Goal: Information Seeking & Learning: Learn about a topic

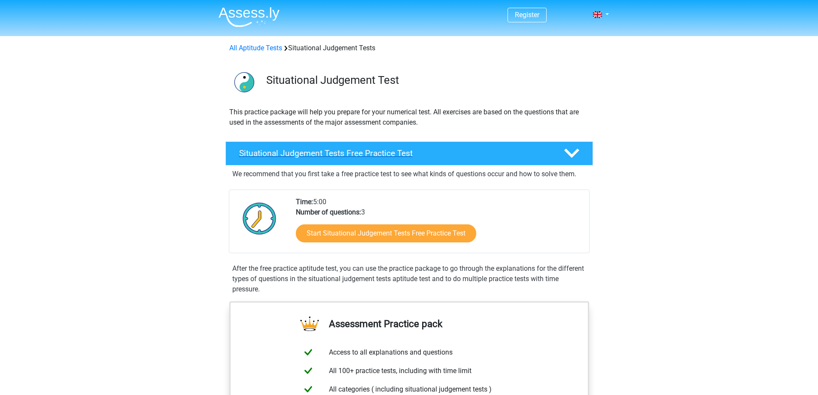
click at [313, 154] on h4 "Situational Judgement Tests Free Practice Test" at bounding box center [394, 153] width 311 height 10
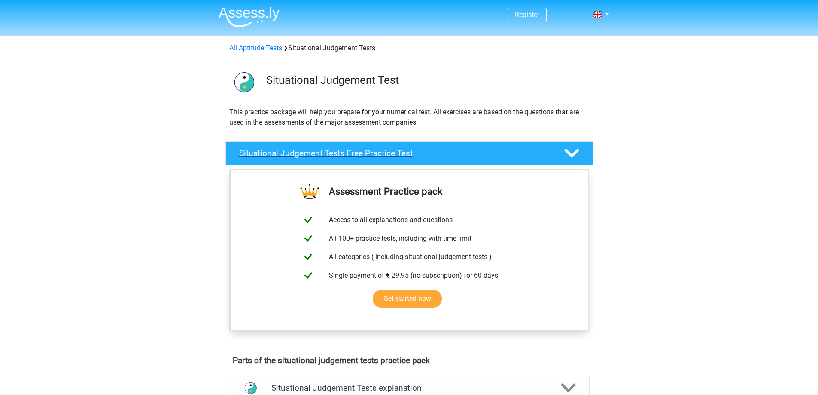
click at [313, 154] on h4 "Situational Judgement Tests Free Practice Test" at bounding box center [394, 153] width 311 height 10
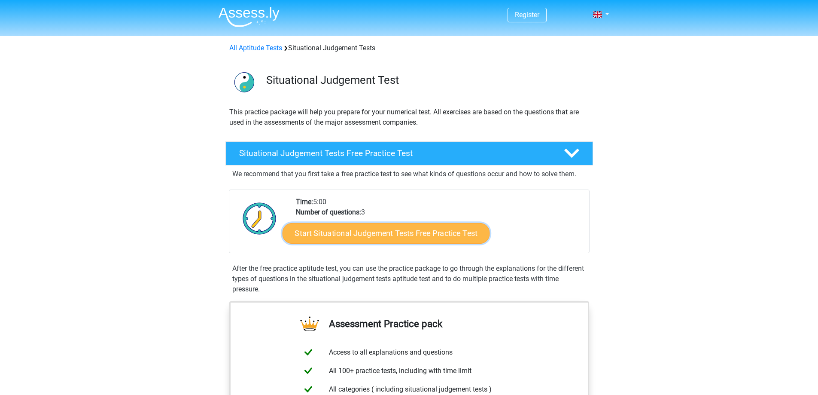
click at [368, 231] on link "Start Situational Judgement Tests Free Practice Test" at bounding box center [385, 233] width 207 height 21
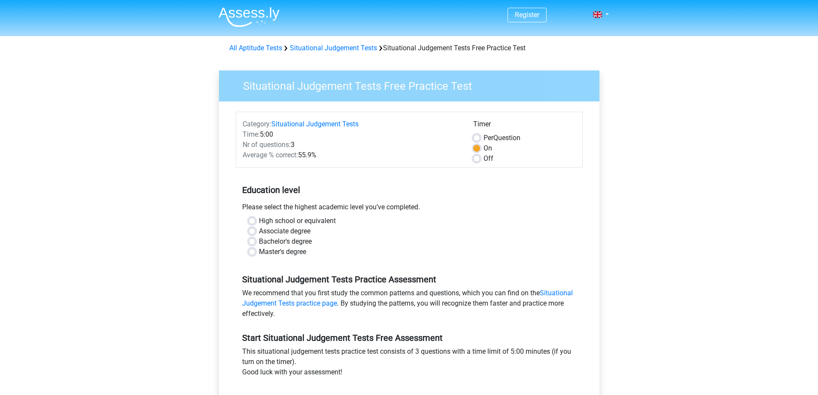
click at [259, 244] on label "Bachelor's degree" at bounding box center [285, 241] width 53 height 10
click at [251, 244] on input "Bachelor's degree" at bounding box center [252, 240] width 7 height 9
radio input "true"
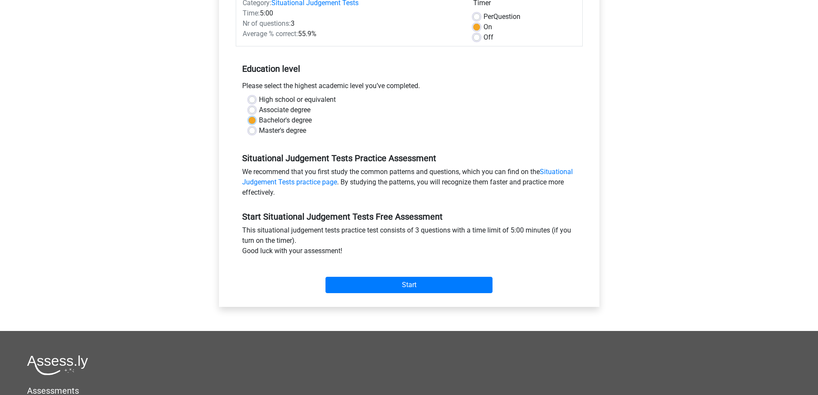
scroll to position [129, 0]
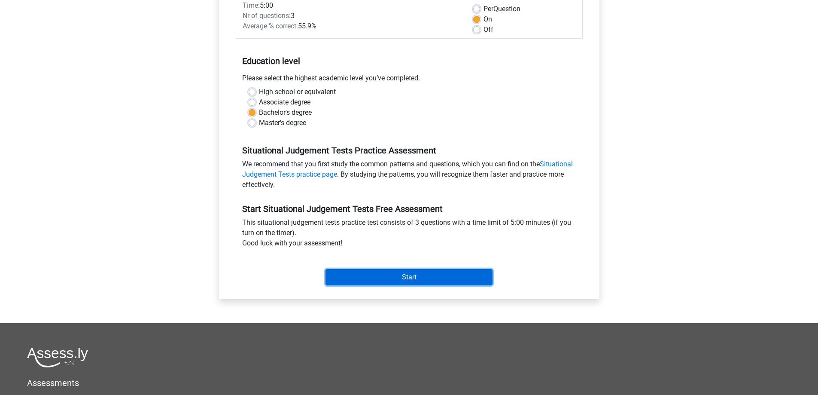
click at [410, 278] on input "Start" at bounding box center [409, 277] width 167 height 16
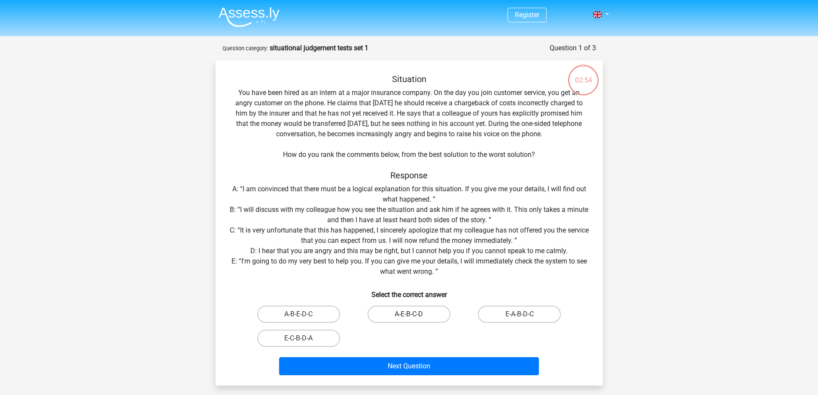
click at [408, 312] on label "A-E-B-C-D" at bounding box center [409, 313] width 83 height 17
click at [409, 314] on input "A-E-B-C-D" at bounding box center [412, 317] width 6 height 6
radio input "true"
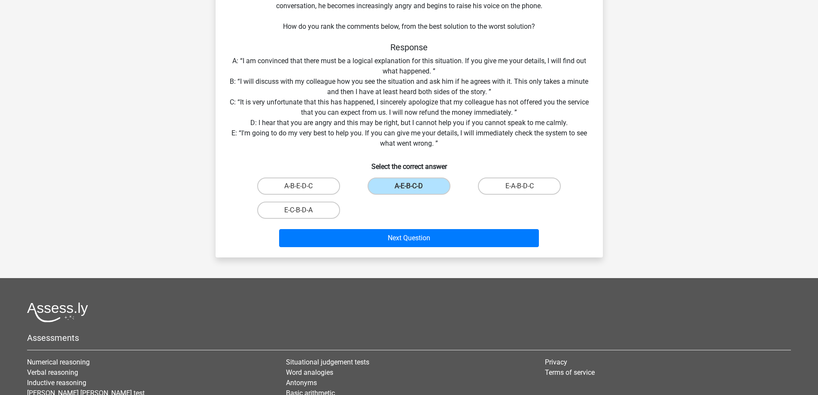
scroll to position [129, 0]
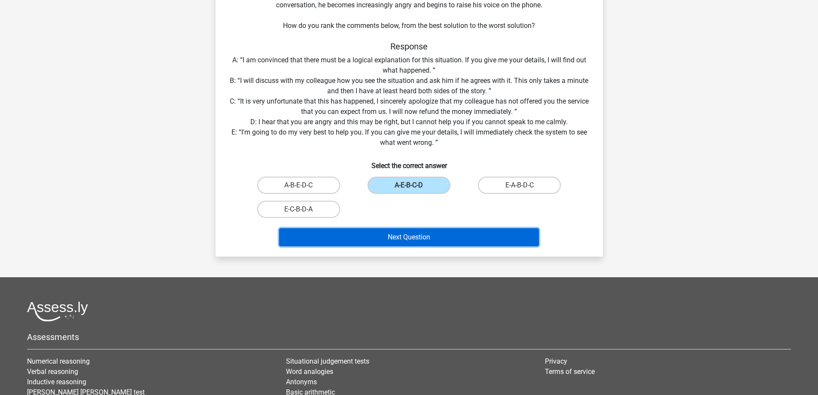
click at [398, 236] on button "Next Question" at bounding box center [409, 237] width 260 height 18
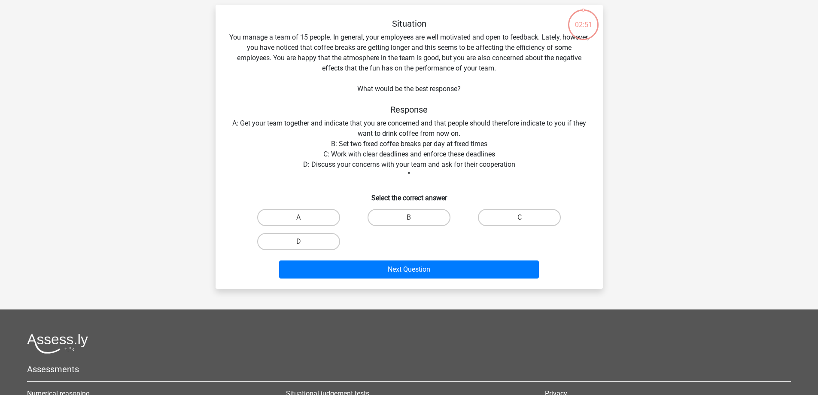
scroll to position [43, 0]
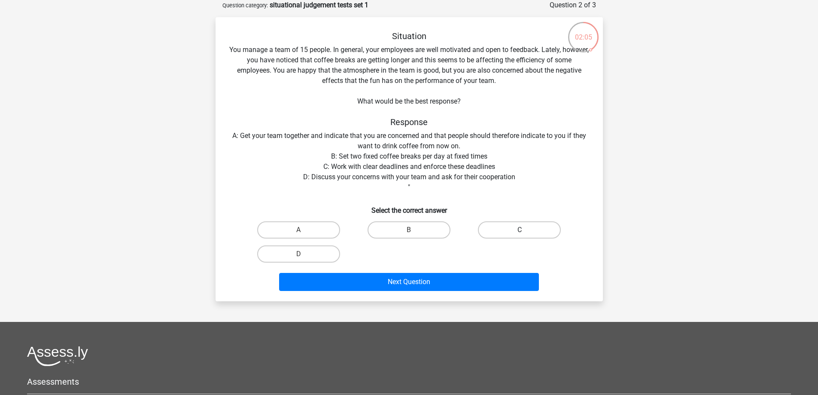
click at [521, 229] on label "C" at bounding box center [519, 229] width 83 height 17
click at [521, 230] on input "C" at bounding box center [523, 233] width 6 height 6
radio input "true"
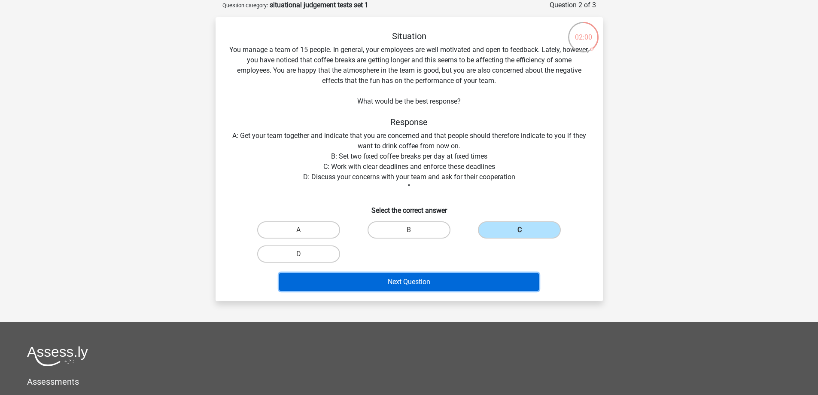
click at [390, 278] on button "Next Question" at bounding box center [409, 282] width 260 height 18
